Goal: Obtain resource: Download file/media

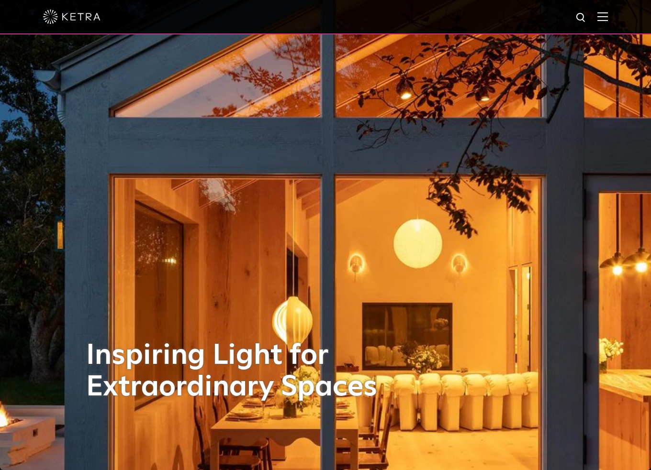
click at [396, 184] on div "Inspiring Light for Extraordinary Spaces" at bounding box center [325, 235] width 478 height 470
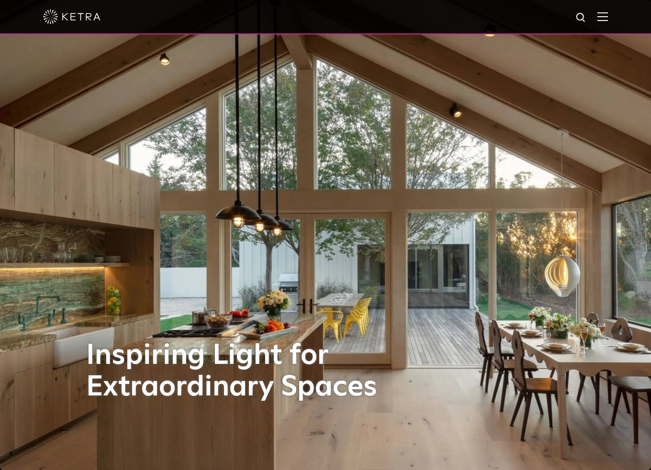
click at [608, 21] on img at bounding box center [602, 16] width 11 height 9
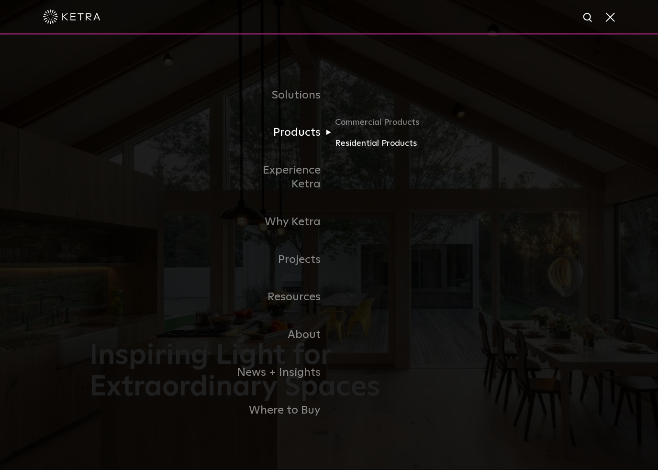
click at [358, 150] on link "Residential Products" at bounding box center [381, 143] width 92 height 14
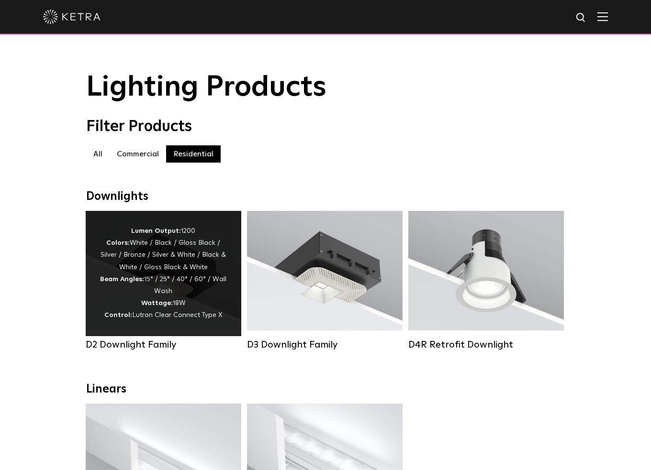
click at [117, 272] on div "Lumen Output: 1200 Colors: White / Black / Gloss Black / Silver / Bronze / Silv…" at bounding box center [163, 273] width 127 height 97
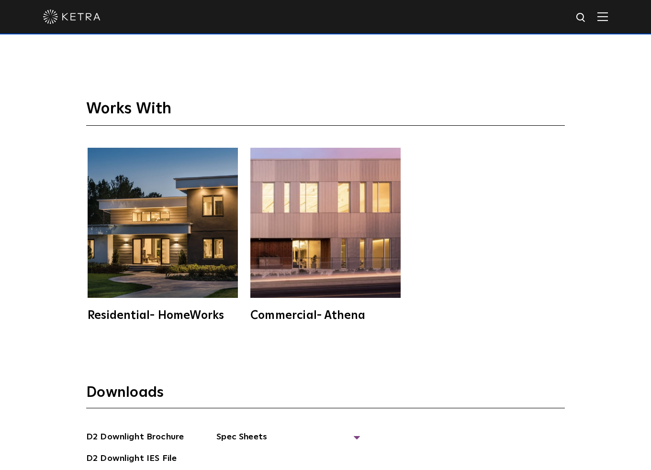
scroll to position [2775, 0]
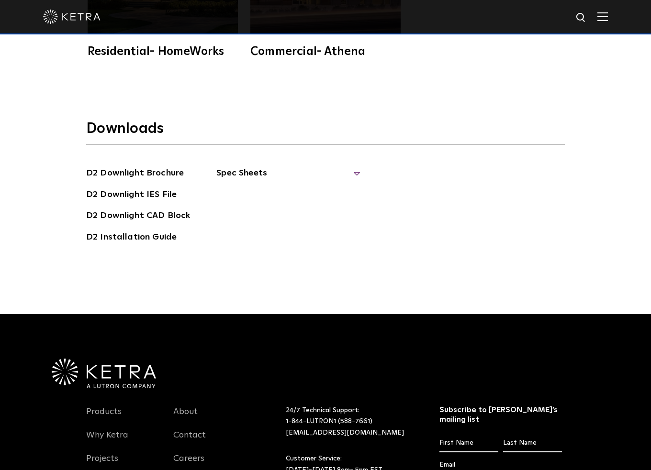
click at [351, 167] on span "Spec Sheets" at bounding box center [288, 177] width 144 height 21
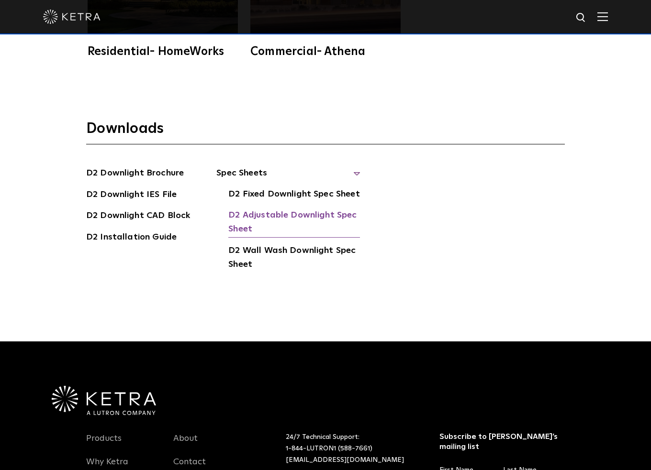
click at [287, 209] on link "D2 Adjustable Downlight Spec Sheet" at bounding box center [294, 223] width 132 height 29
